Goal: Find specific page/section: Find specific page/section

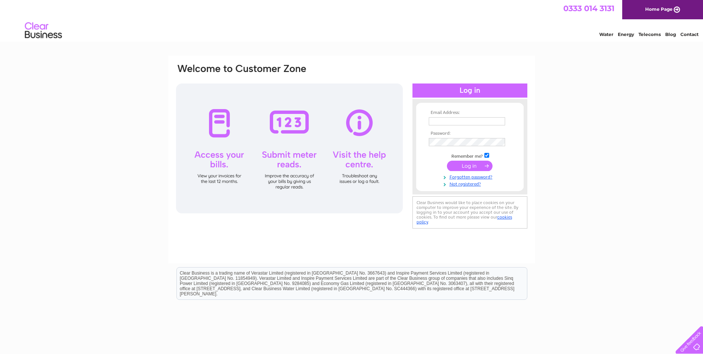
type input "elizabeth.haye@bredburydental.co.uk"
click at [472, 168] on input "submit" at bounding box center [470, 165] width 46 height 10
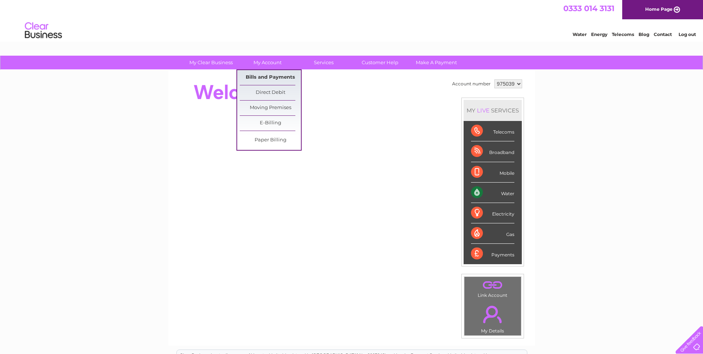
click at [260, 73] on link "Bills and Payments" at bounding box center [270, 77] width 61 height 15
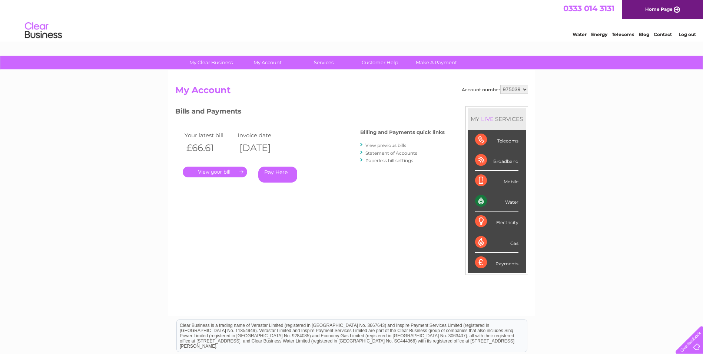
click at [218, 171] on link "." at bounding box center [215, 171] width 64 height 11
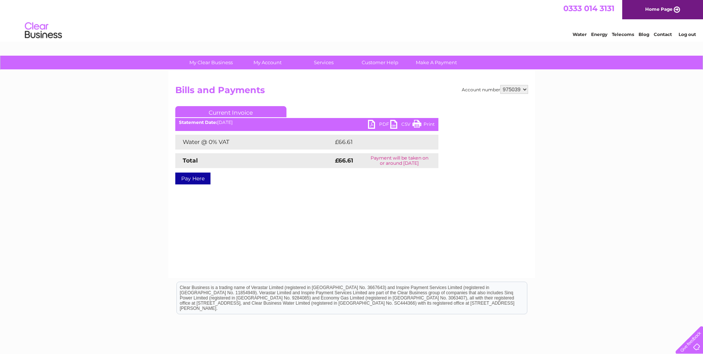
click at [381, 126] on link "PDF" at bounding box center [379, 125] width 22 height 11
